Goal: Information Seeking & Learning: Understand process/instructions

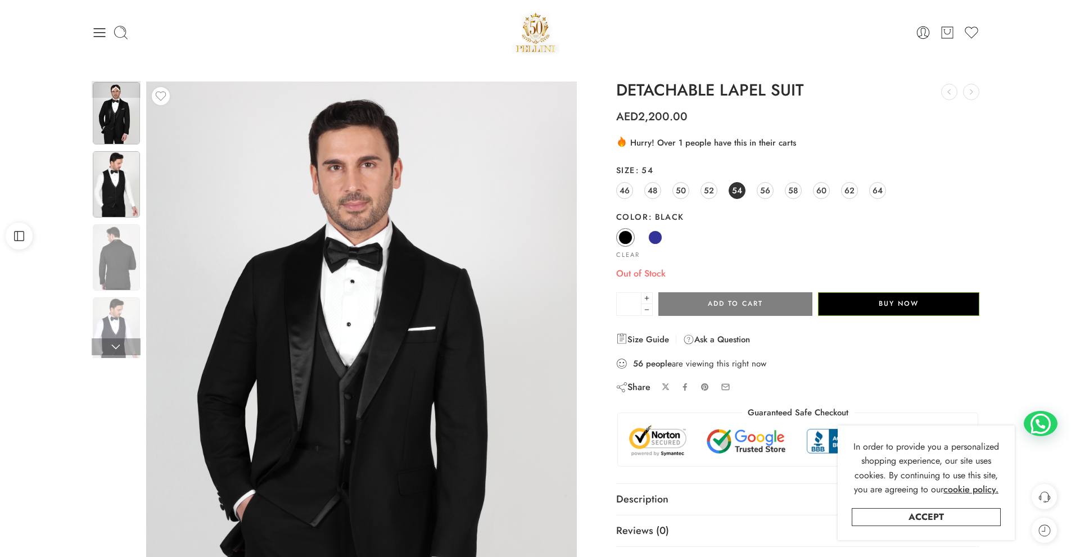
click at [112, 183] on img at bounding box center [116, 184] width 47 height 66
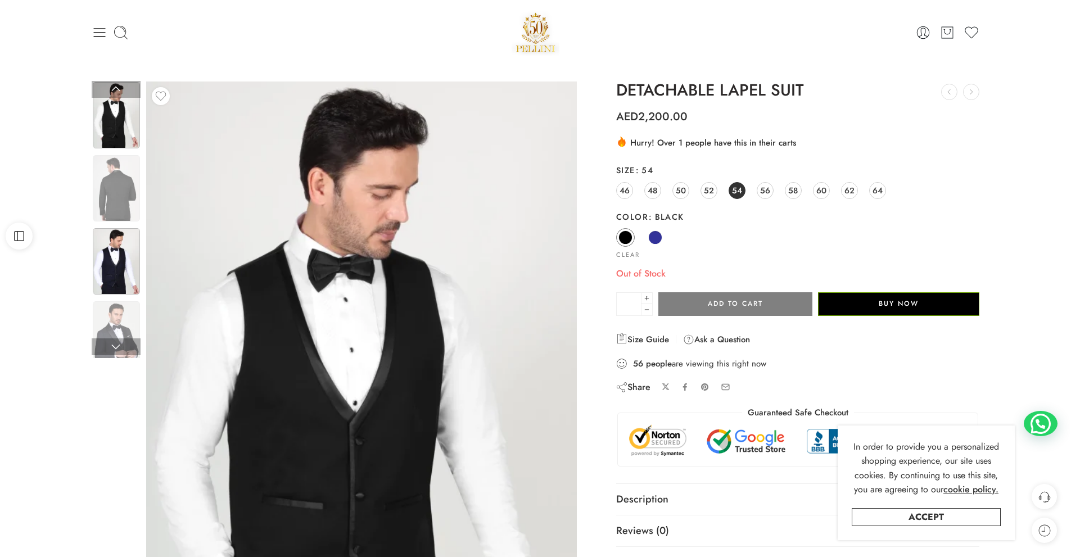
click at [111, 259] on img at bounding box center [116, 261] width 47 height 66
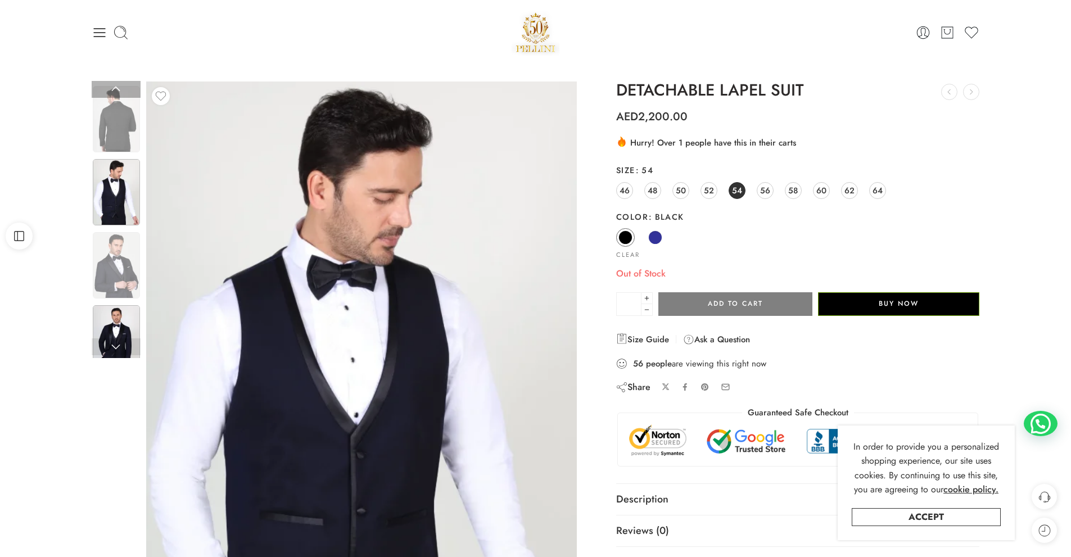
click at [110, 331] on img at bounding box center [116, 338] width 47 height 66
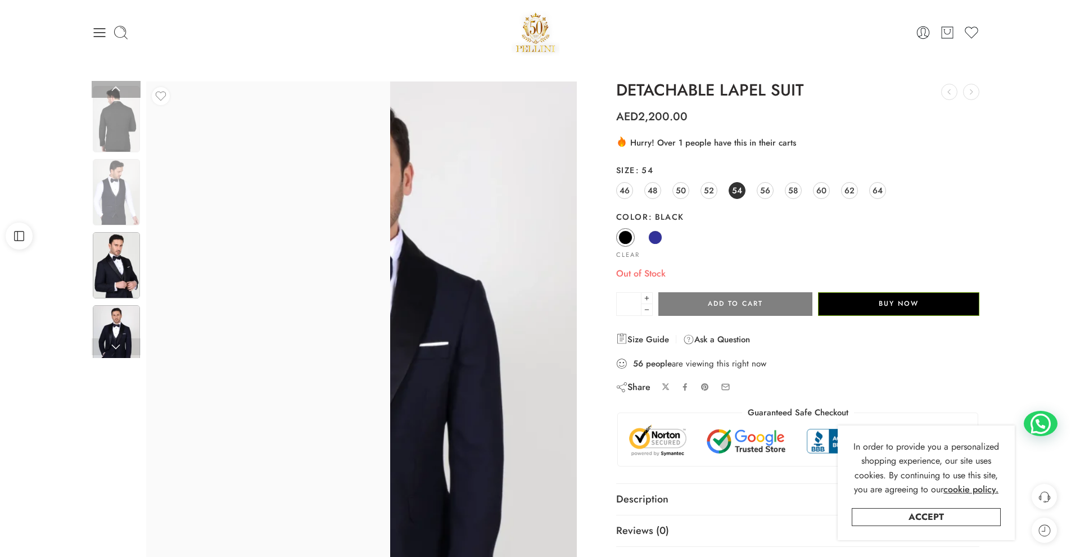
click at [117, 268] on img at bounding box center [116, 265] width 47 height 66
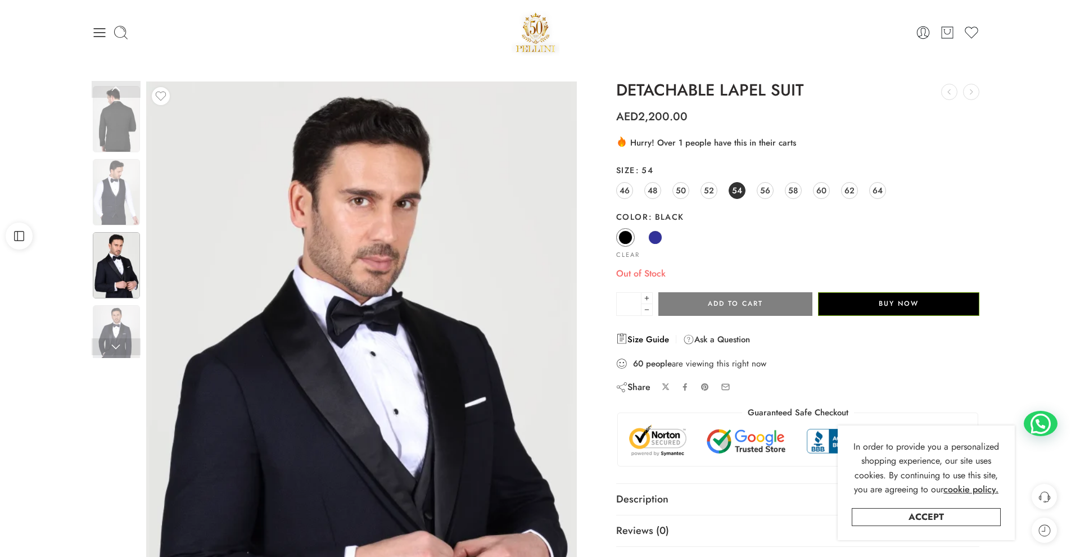
click at [638, 343] on link "Size Guide" at bounding box center [642, 339] width 53 height 13
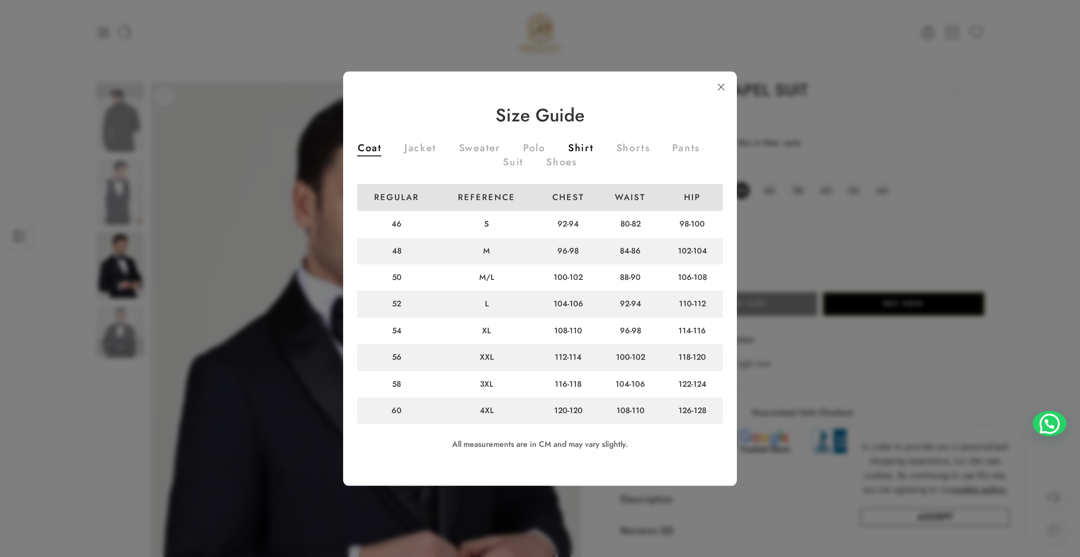
click at [594, 148] on link "Shirt" at bounding box center [581, 149] width 26 height 12
click at [382, 148] on link "Coat" at bounding box center [370, 149] width 24 height 12
click at [524, 159] on link "Suit" at bounding box center [513, 163] width 21 height 12
click at [672, 156] on link "Pants" at bounding box center [686, 149] width 28 height 12
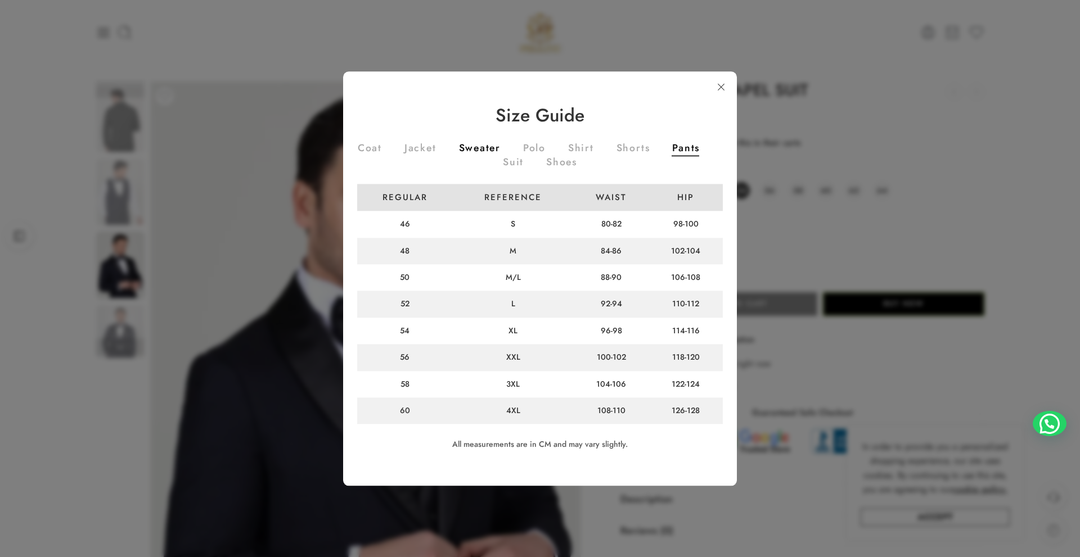
click at [501, 143] on link "Sweater" at bounding box center [480, 149] width 42 height 12
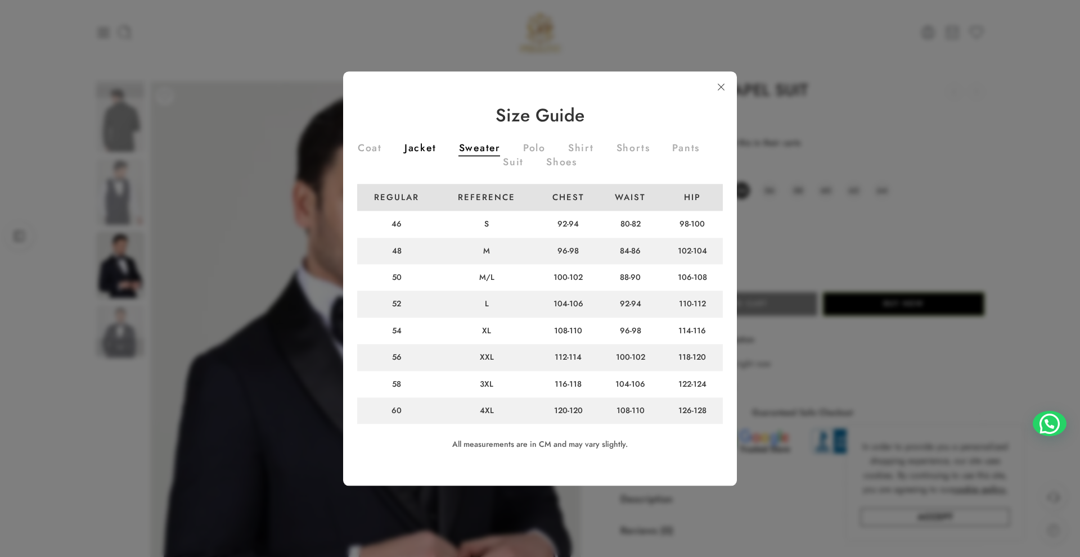
click at [434, 143] on link "Jacket" at bounding box center [420, 149] width 32 height 12
click at [722, 83] on link at bounding box center [721, 87] width 20 height 20
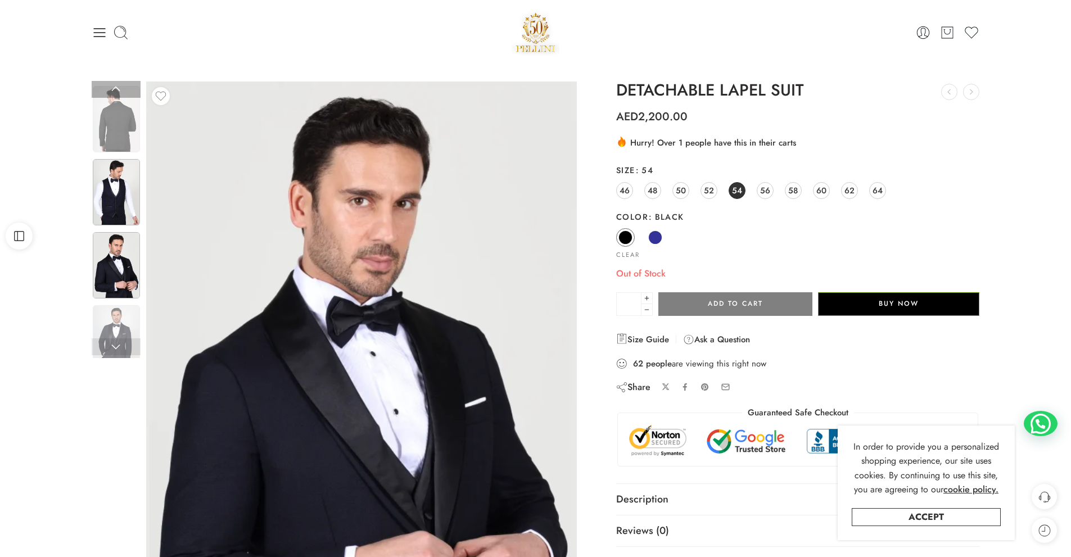
click at [128, 201] on img at bounding box center [116, 192] width 47 height 66
click at [113, 125] on img at bounding box center [116, 119] width 47 height 66
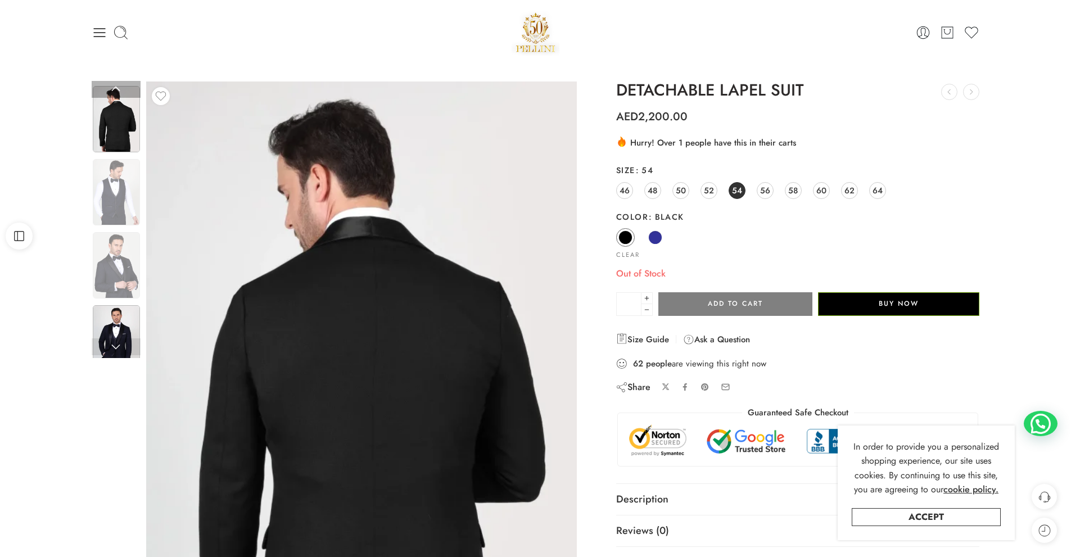
click at [126, 337] on img at bounding box center [116, 338] width 47 height 66
click at [124, 324] on img at bounding box center [116, 338] width 47 height 66
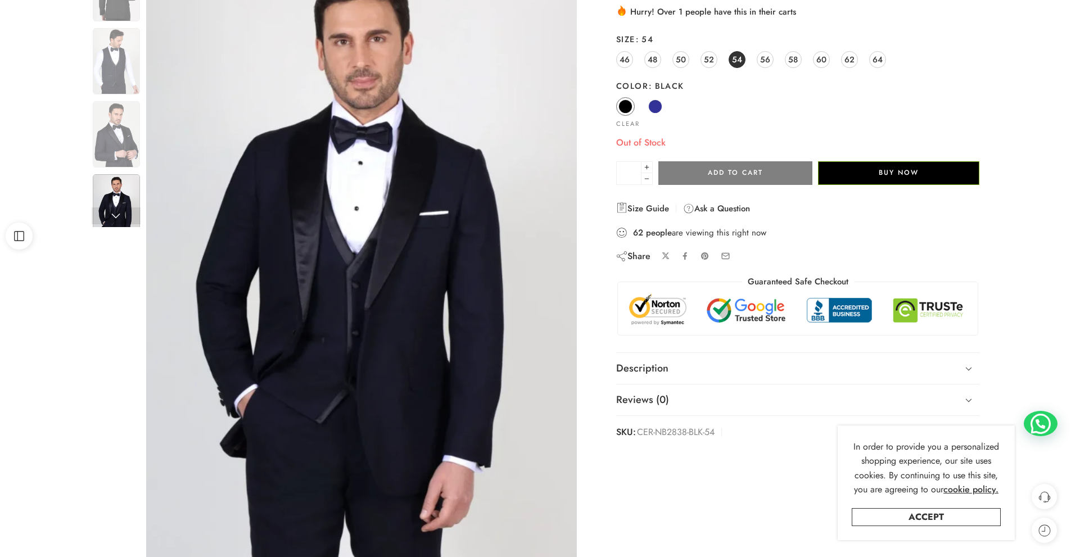
click at [409, 201] on img at bounding box center [526, 323] width 795 height 1125
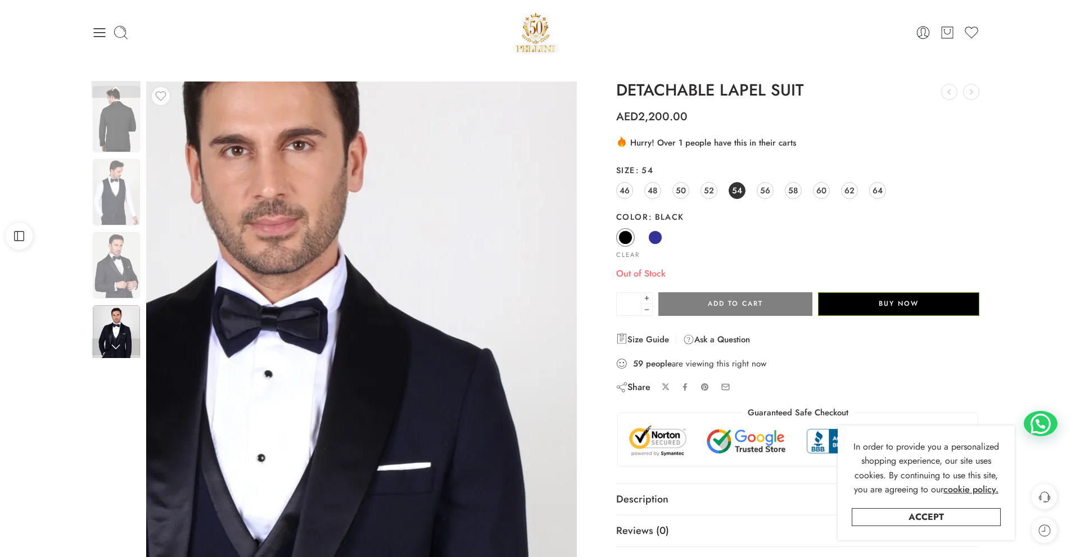
click at [427, 241] on img at bounding box center [270, 544] width 795 height 1125
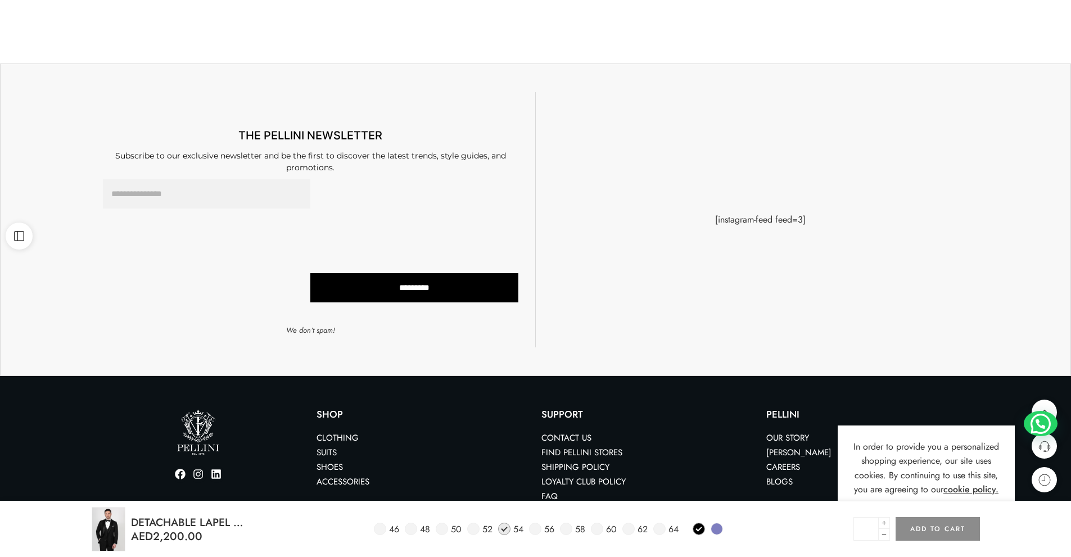
scroll to position [800, 0]
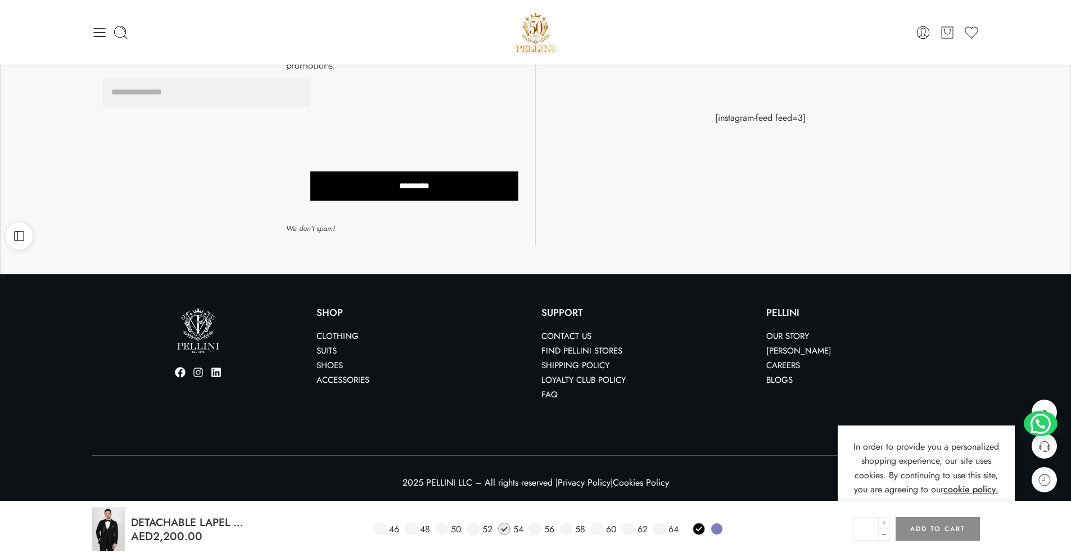
click at [202, 371] on icon at bounding box center [198, 373] width 10 height 10
